Goal: Task Accomplishment & Management: Manage account settings

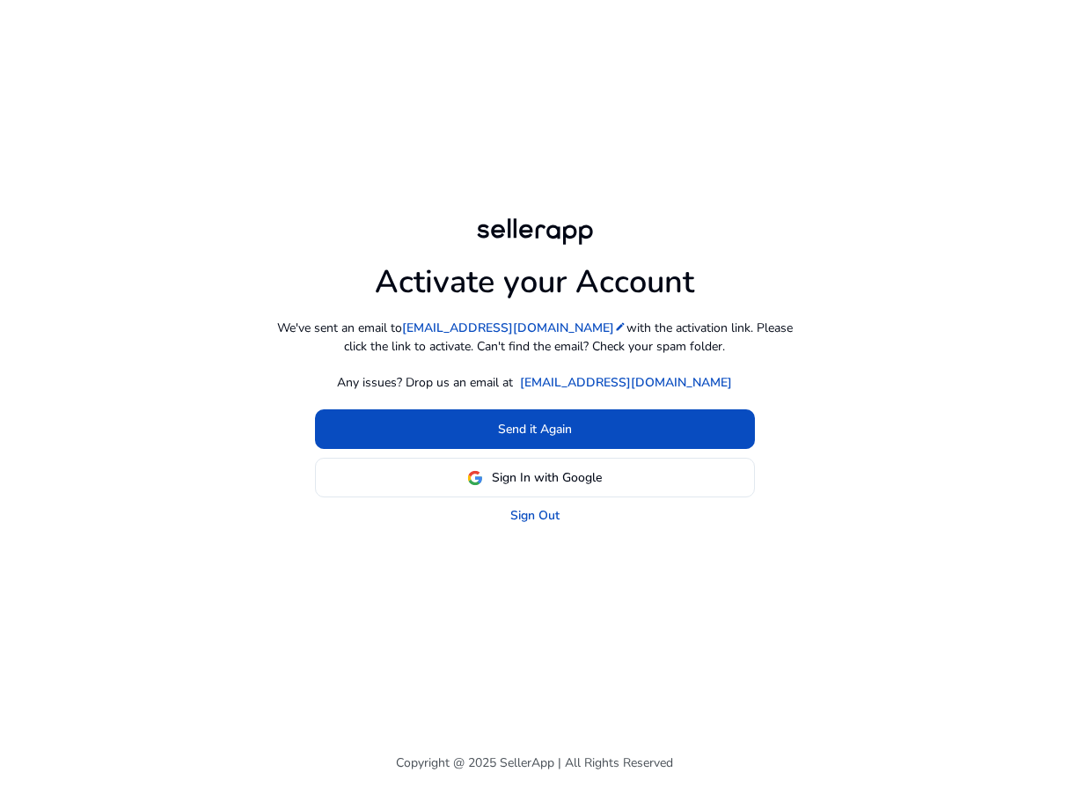
click at [494, 237] on div at bounding box center [535, 231] width 127 height 35
click at [511, 237] on div at bounding box center [535, 231] width 127 height 35
click at [538, 520] on link "Sign Out" at bounding box center [535, 515] width 49 height 18
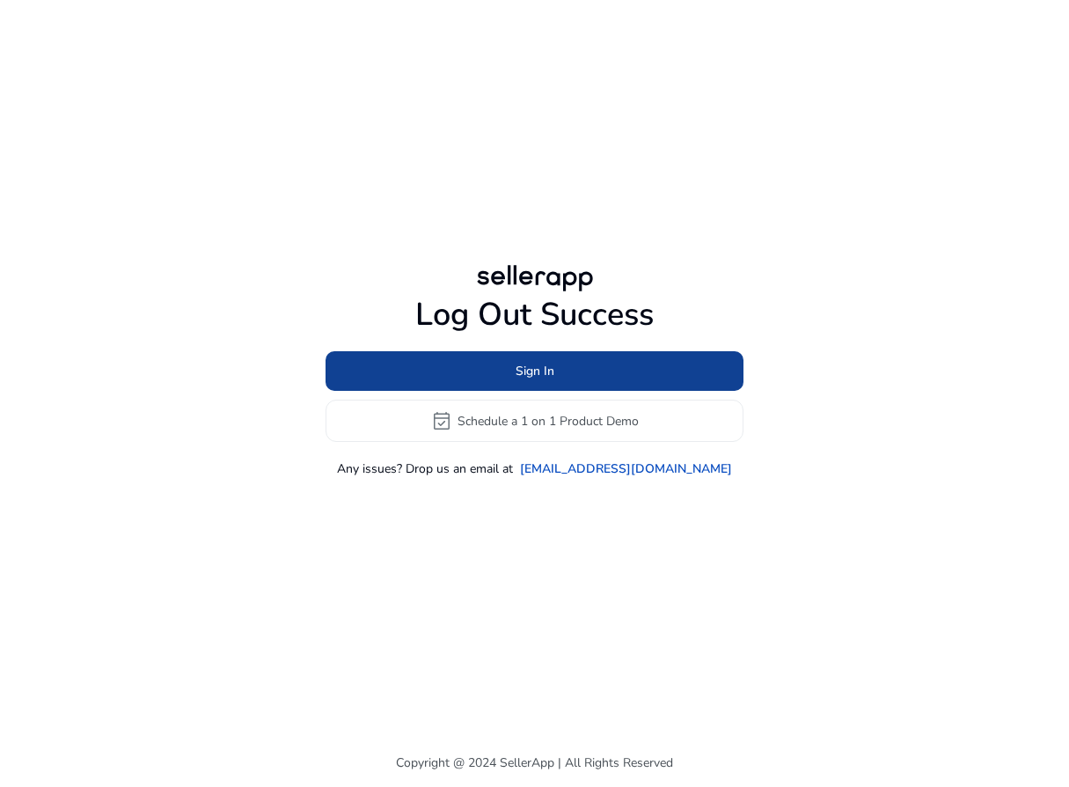
click at [530, 367] on span "Sign In" at bounding box center [535, 371] width 39 height 18
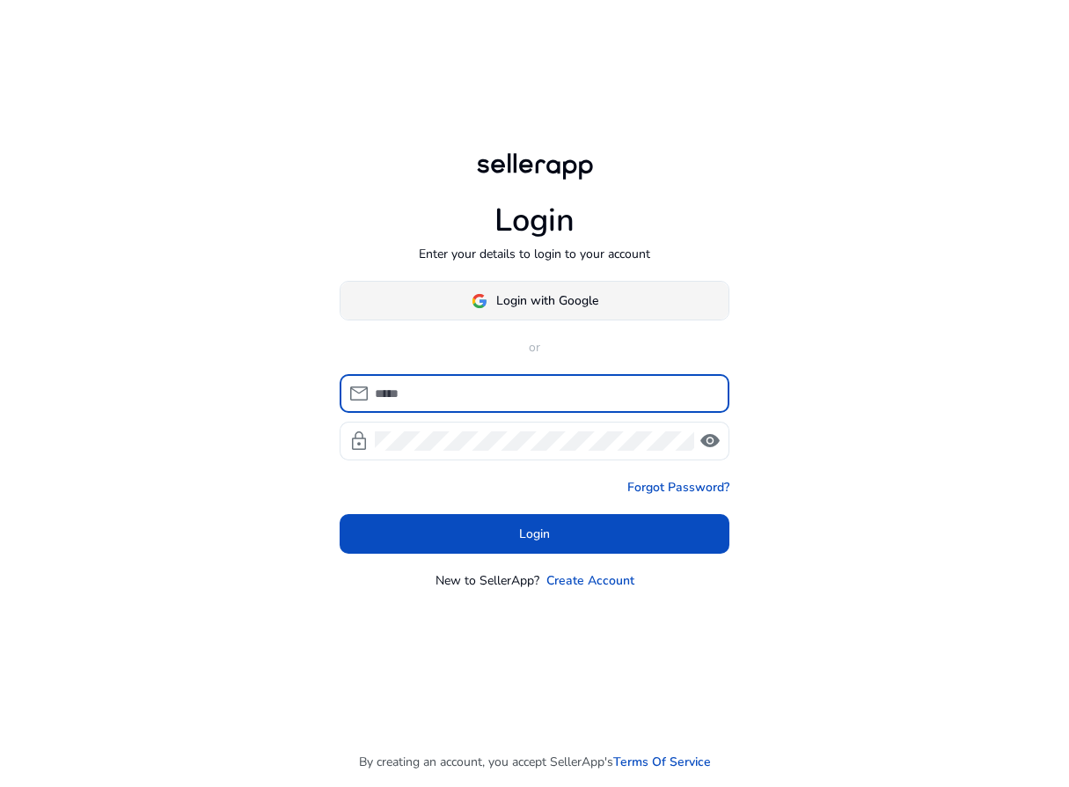
click at [530, 287] on span at bounding box center [535, 301] width 388 height 42
